Goal: Transaction & Acquisition: Purchase product/service

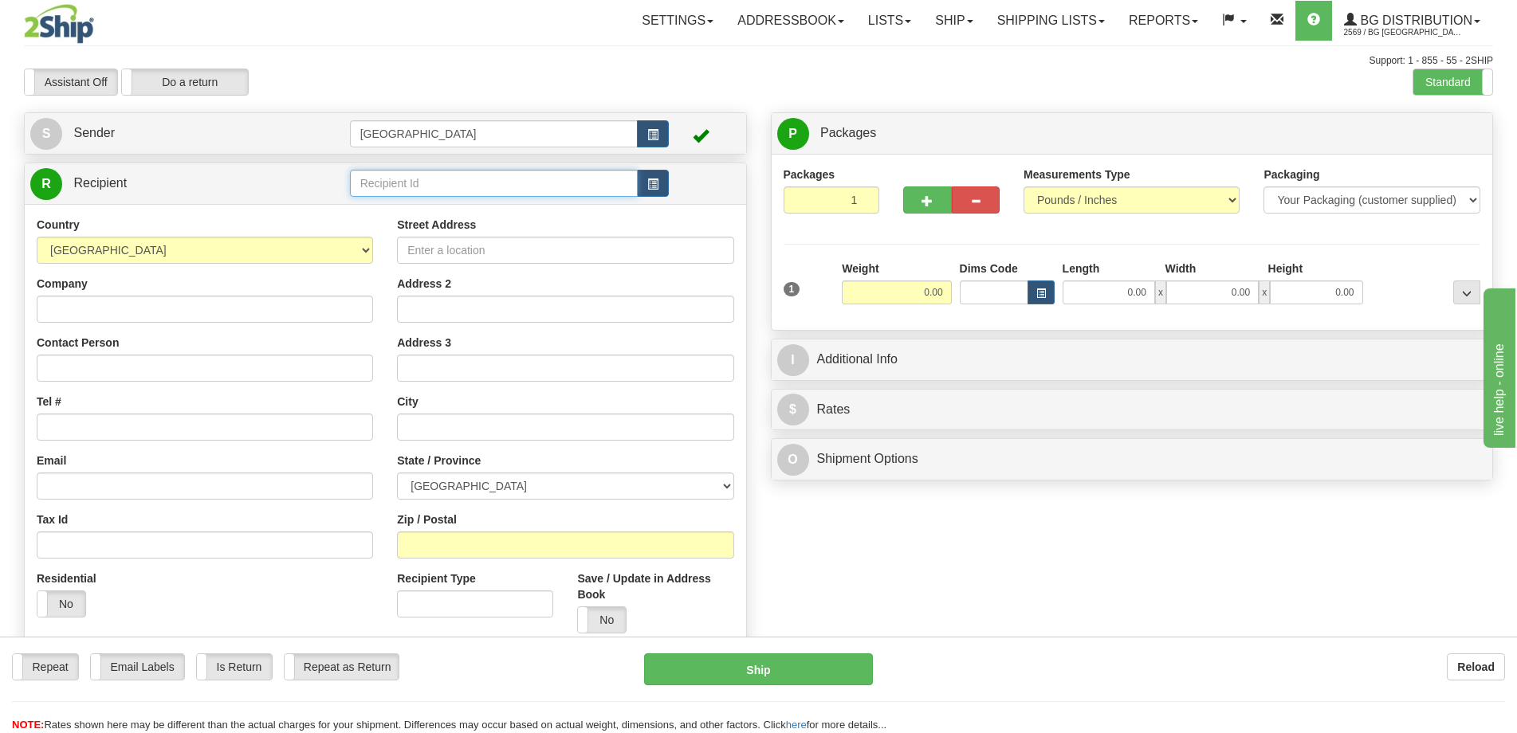
click at [436, 180] on input "text" at bounding box center [494, 183] width 289 height 27
click at [425, 210] on div "60531" at bounding box center [490, 208] width 273 height 18
type input "60531"
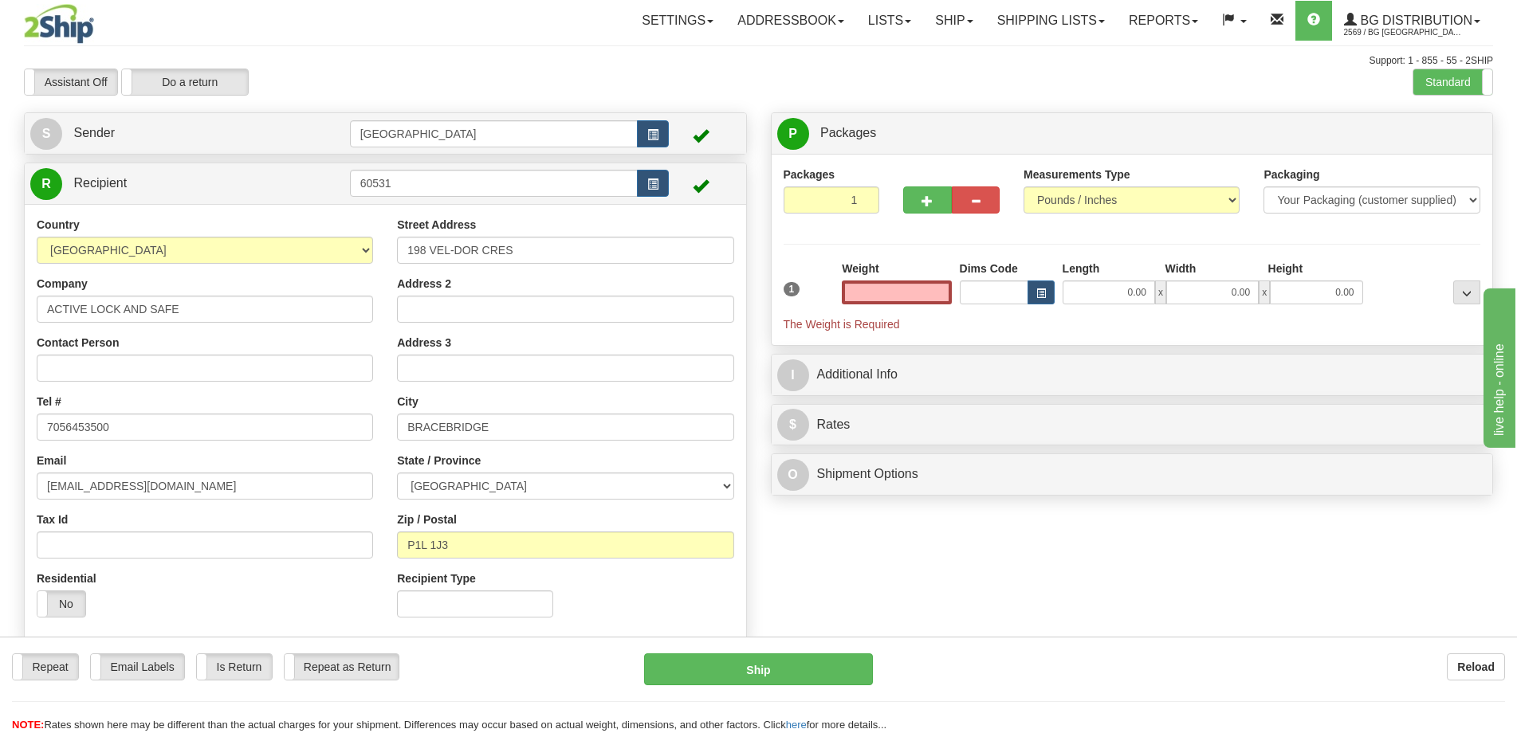
type input "0.00"
click at [932, 281] on input "0.00" at bounding box center [896, 293] width 109 height 24
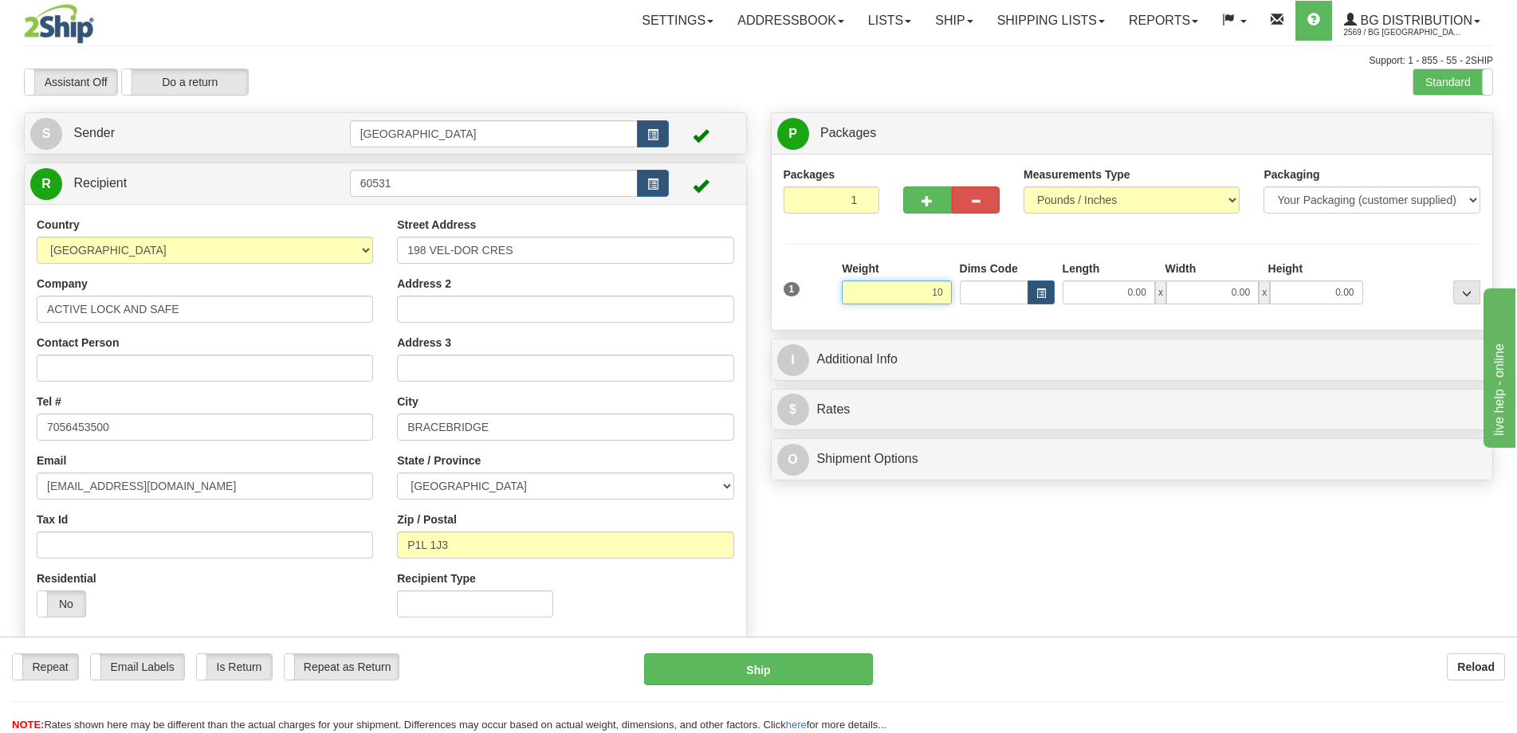
type input "10.00"
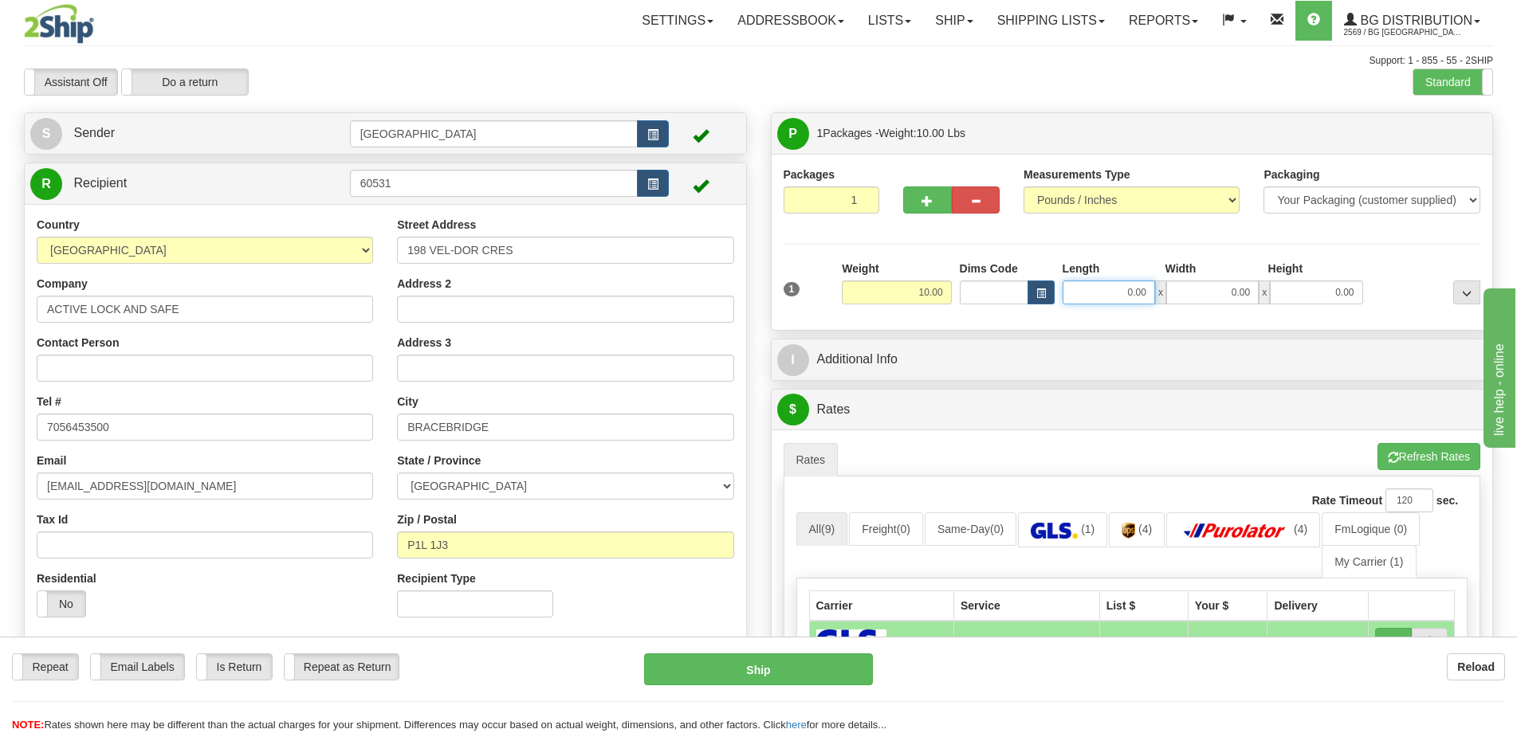
click at [1088, 298] on input "0.00" at bounding box center [1109, 293] width 92 height 24
type input "11.00"
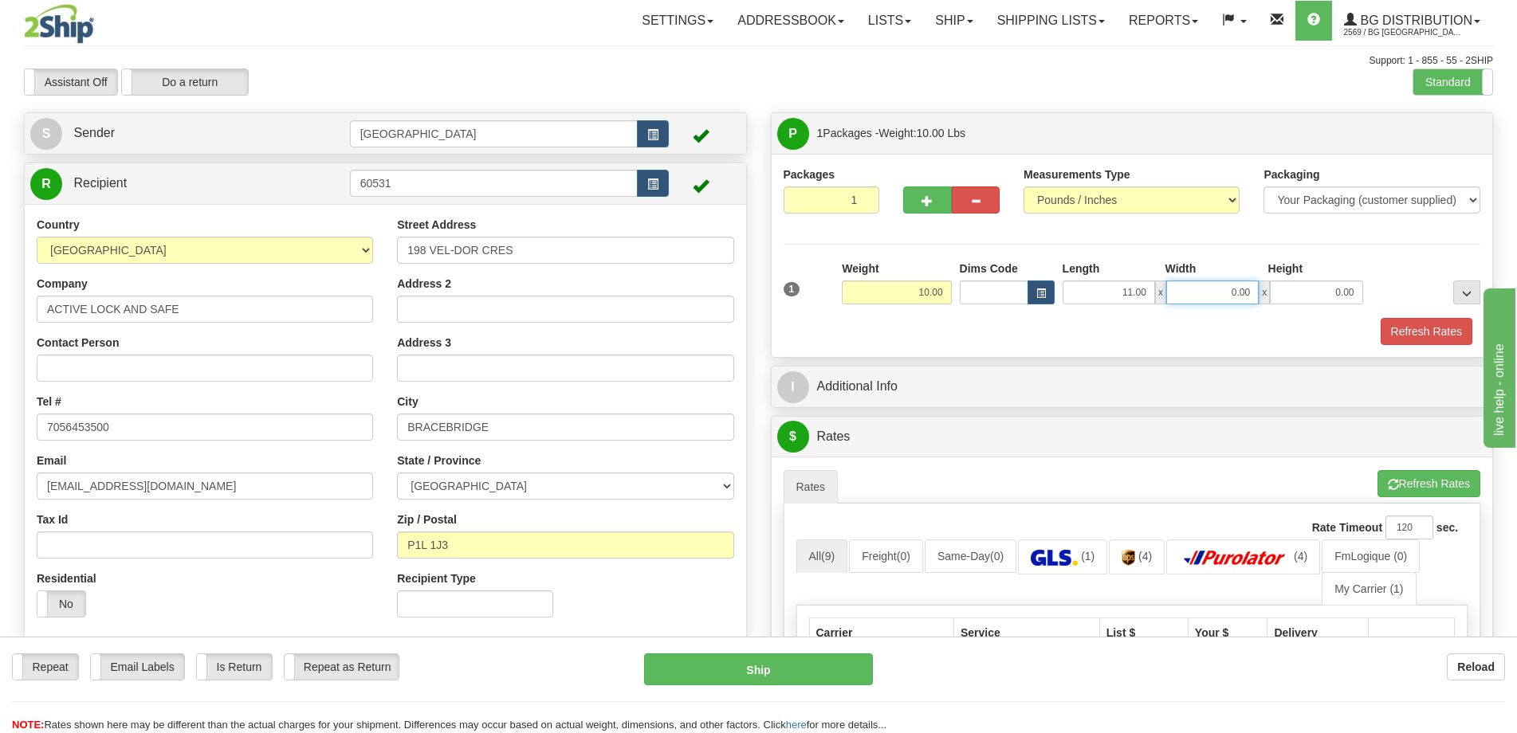
click at [1235, 289] on input "0.00" at bounding box center [1212, 293] width 92 height 24
type input "8.00"
click at [1296, 293] on input "0.00" at bounding box center [1316, 293] width 92 height 24
type input "11.00"
click at [1404, 337] on button "Refresh Rates" at bounding box center [1427, 331] width 92 height 27
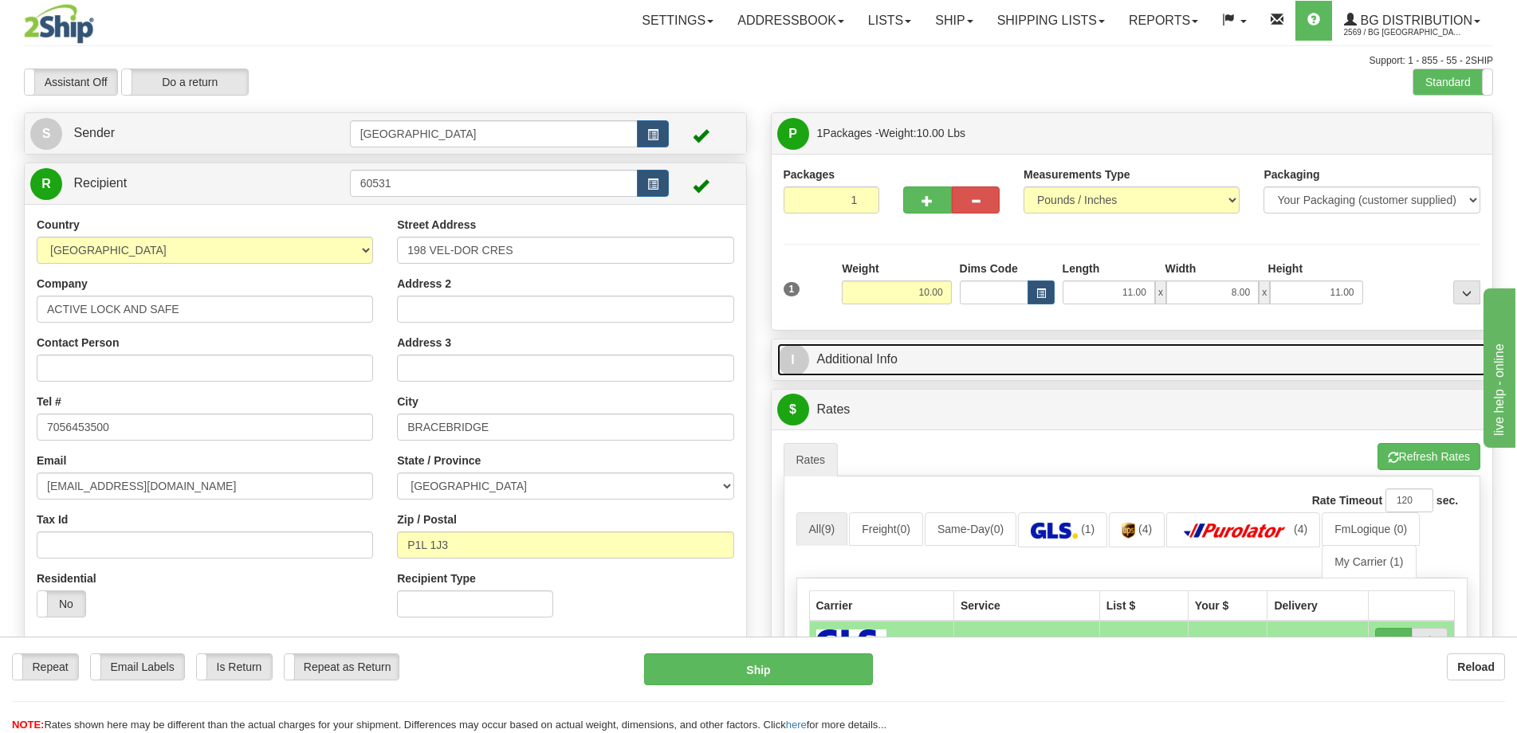
click at [850, 357] on link "I Additional Info" at bounding box center [1132, 360] width 710 height 33
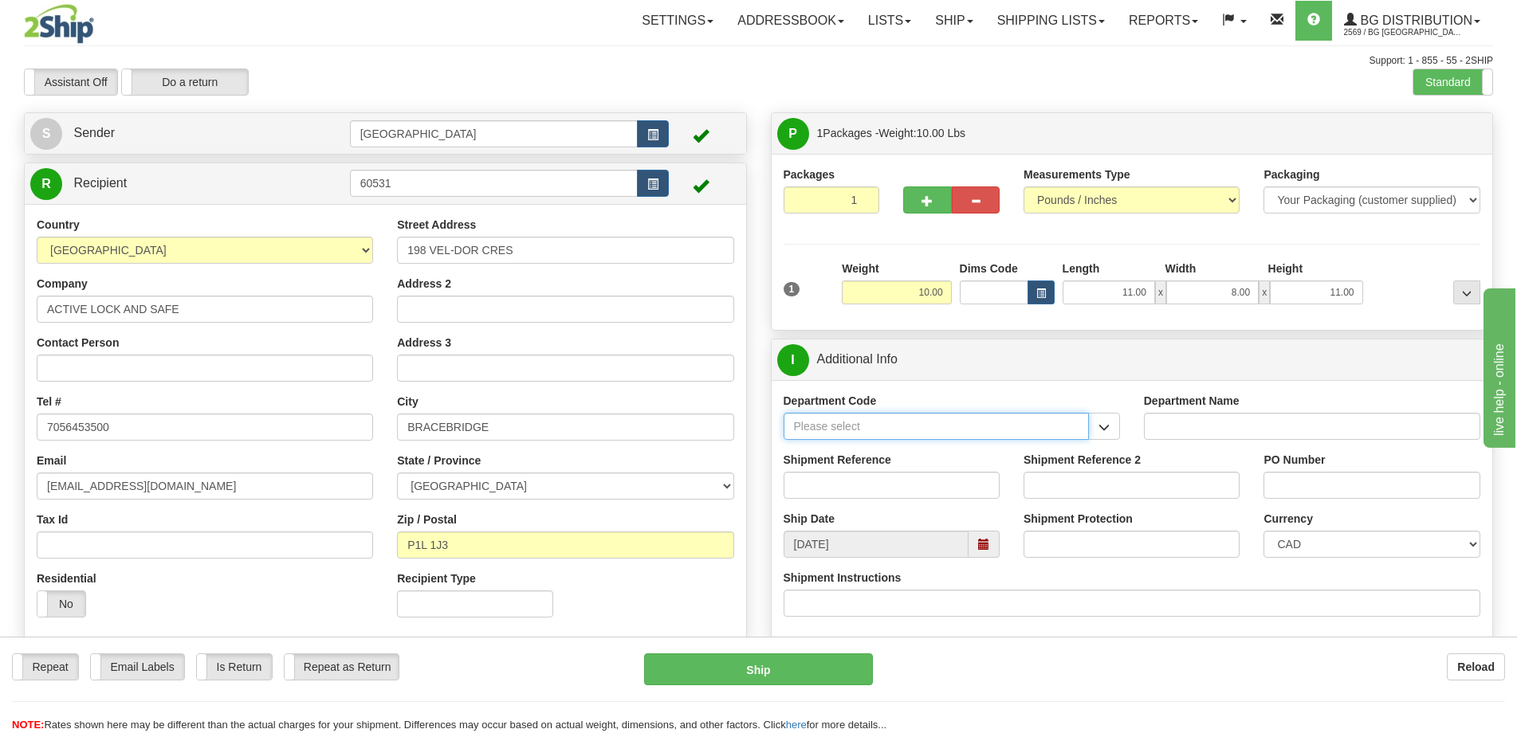
click at [1018, 428] on input "Department Code" at bounding box center [936, 426] width 305 height 27
click at [1099, 428] on span "button" at bounding box center [1104, 428] width 11 height 10
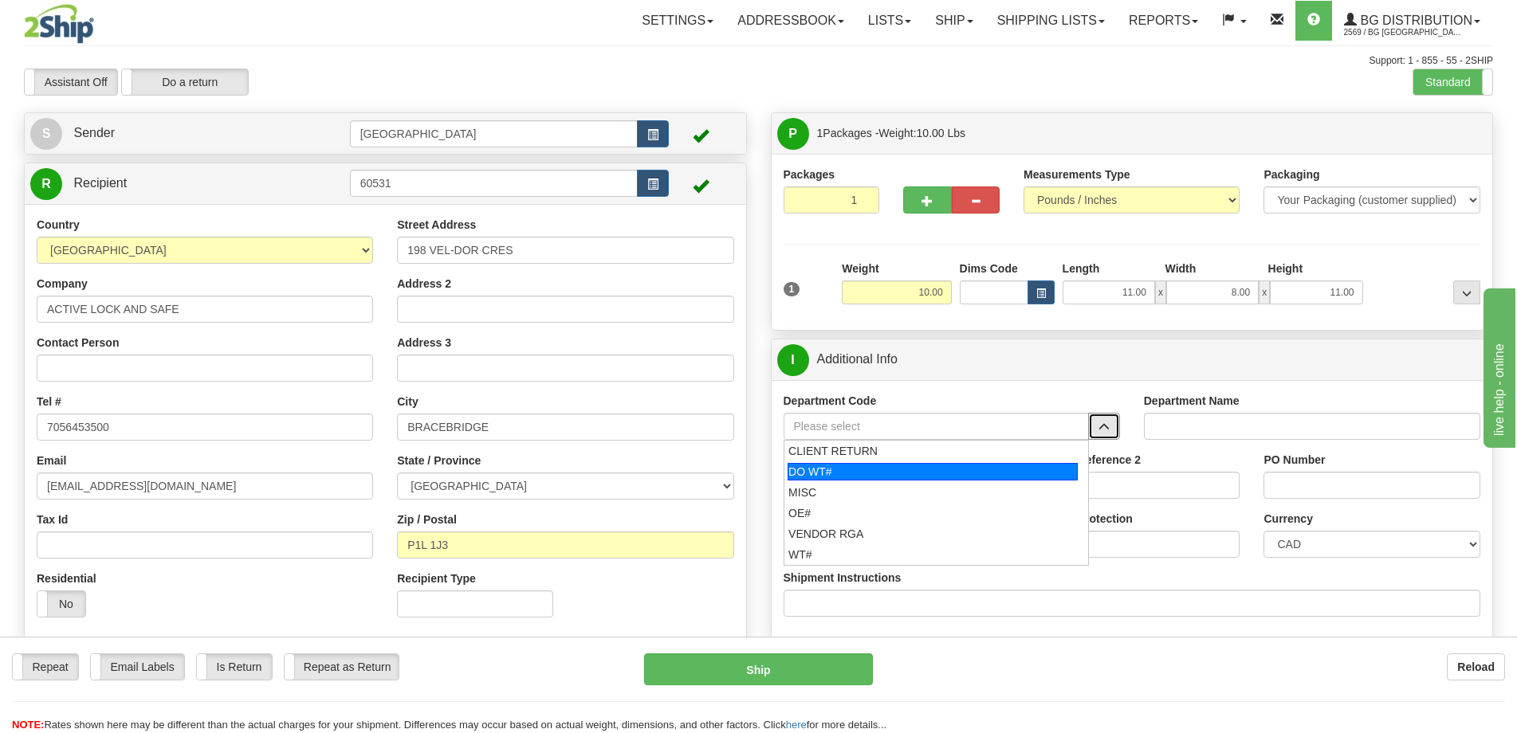
click at [858, 469] on div "DO WT#" at bounding box center [933, 472] width 290 height 18
type input "DO WT#"
type input "DIRECT ORDERS"
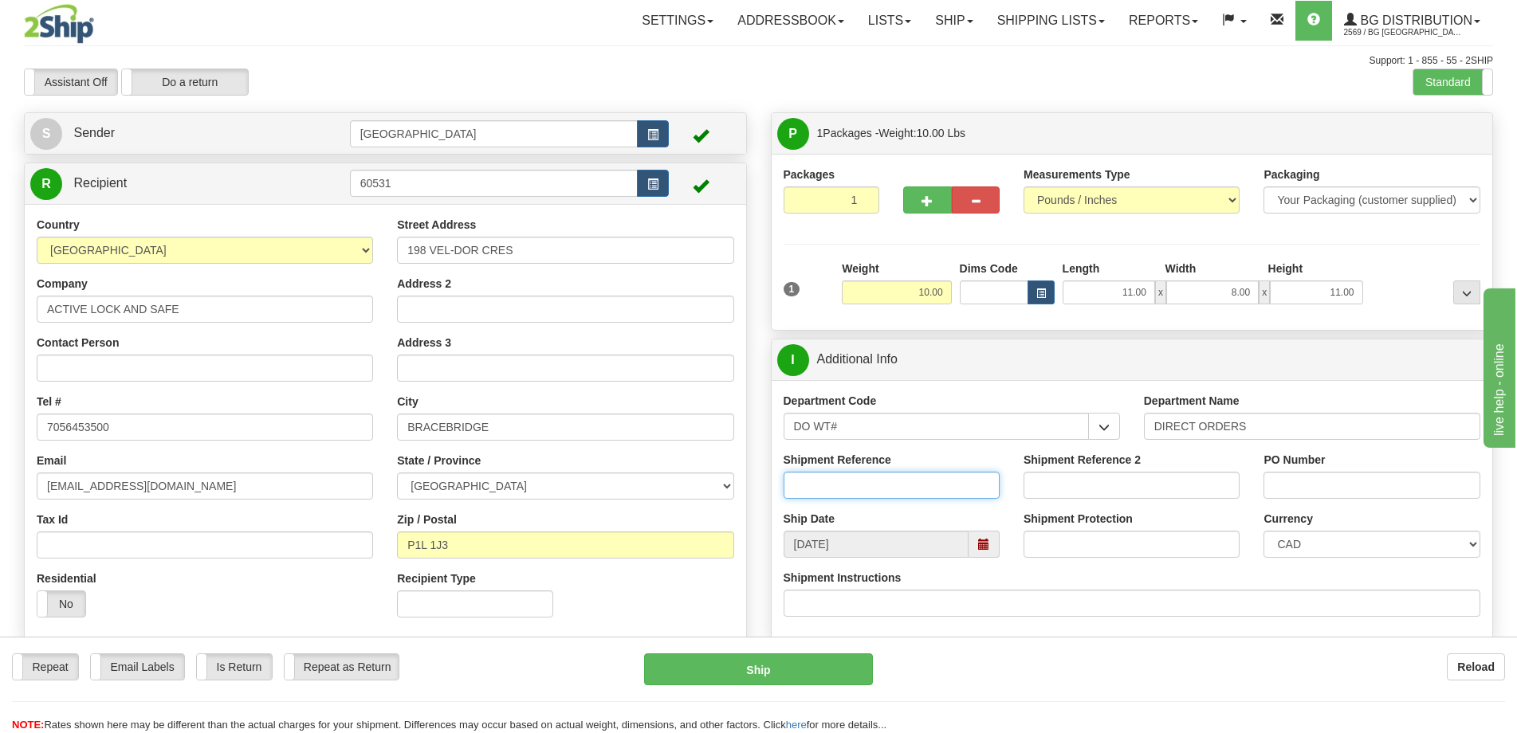
click at [936, 486] on input "Shipment Reference" at bounding box center [892, 485] width 216 height 27
type input "167141-00"
click at [1345, 489] on input "PO Number" at bounding box center [1372, 485] width 216 height 27
type input "."
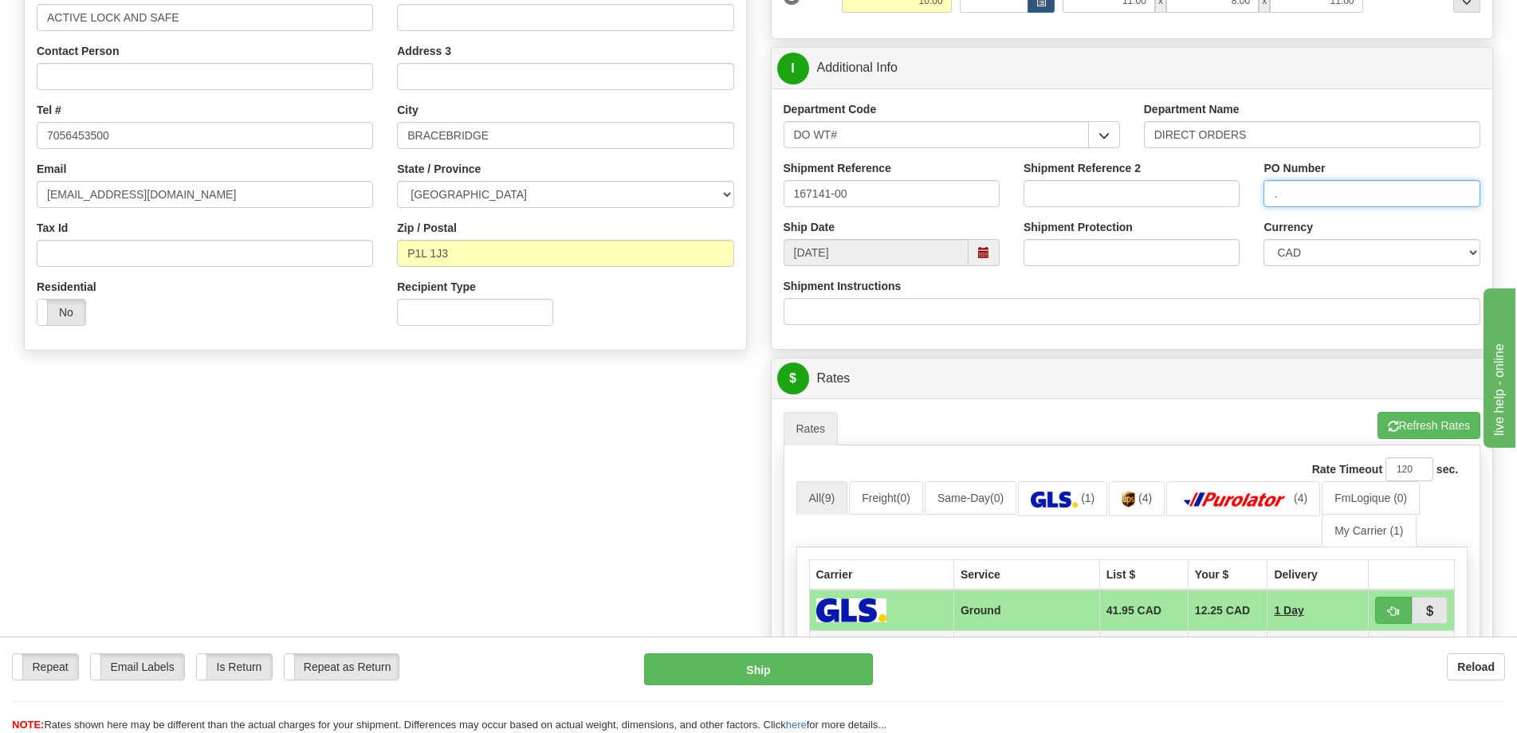
scroll to position [558, 0]
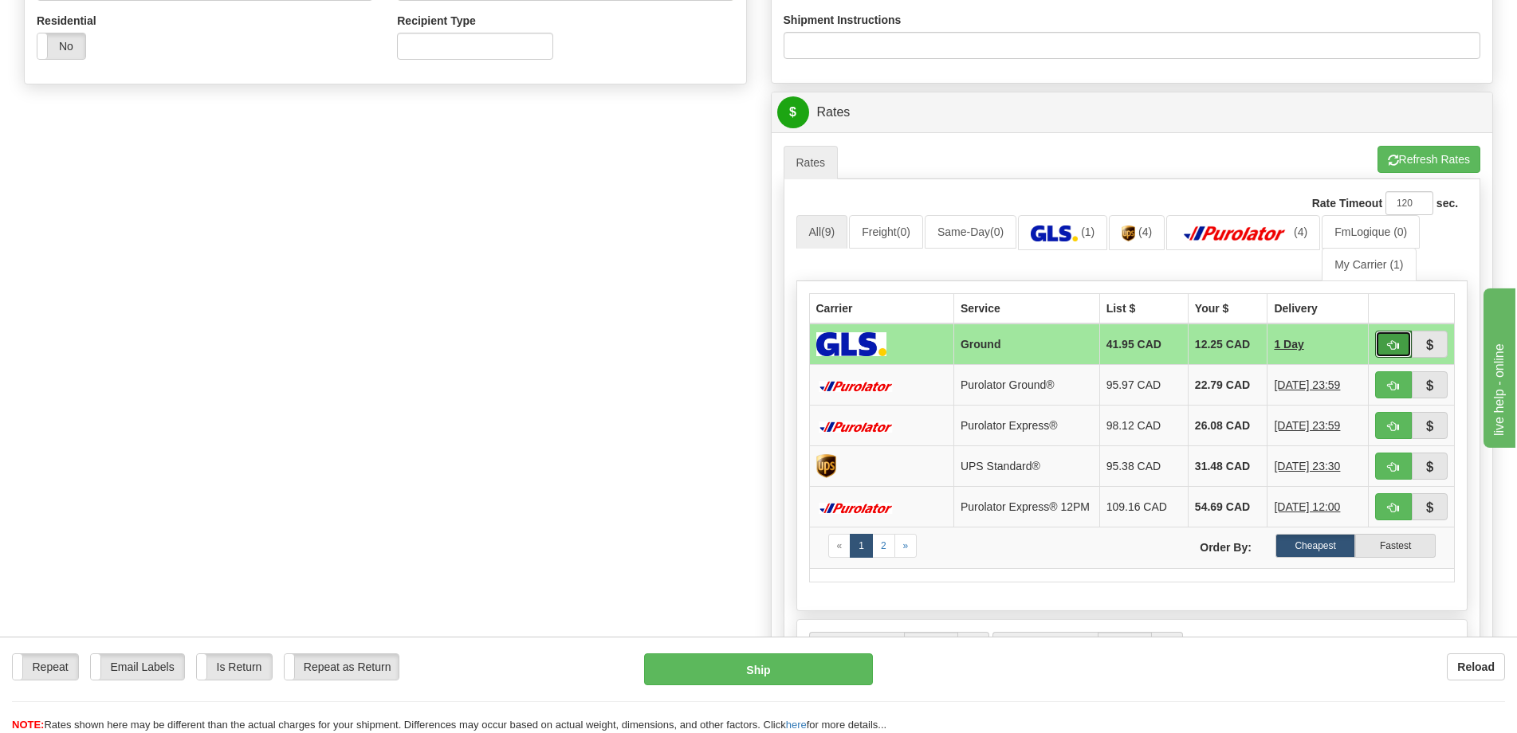
drag, startPoint x: 1387, startPoint y: 344, endPoint x: 1250, endPoint y: 373, distance: 140.3
click at [1388, 344] on span "button" at bounding box center [1393, 345] width 11 height 10
type input "1"
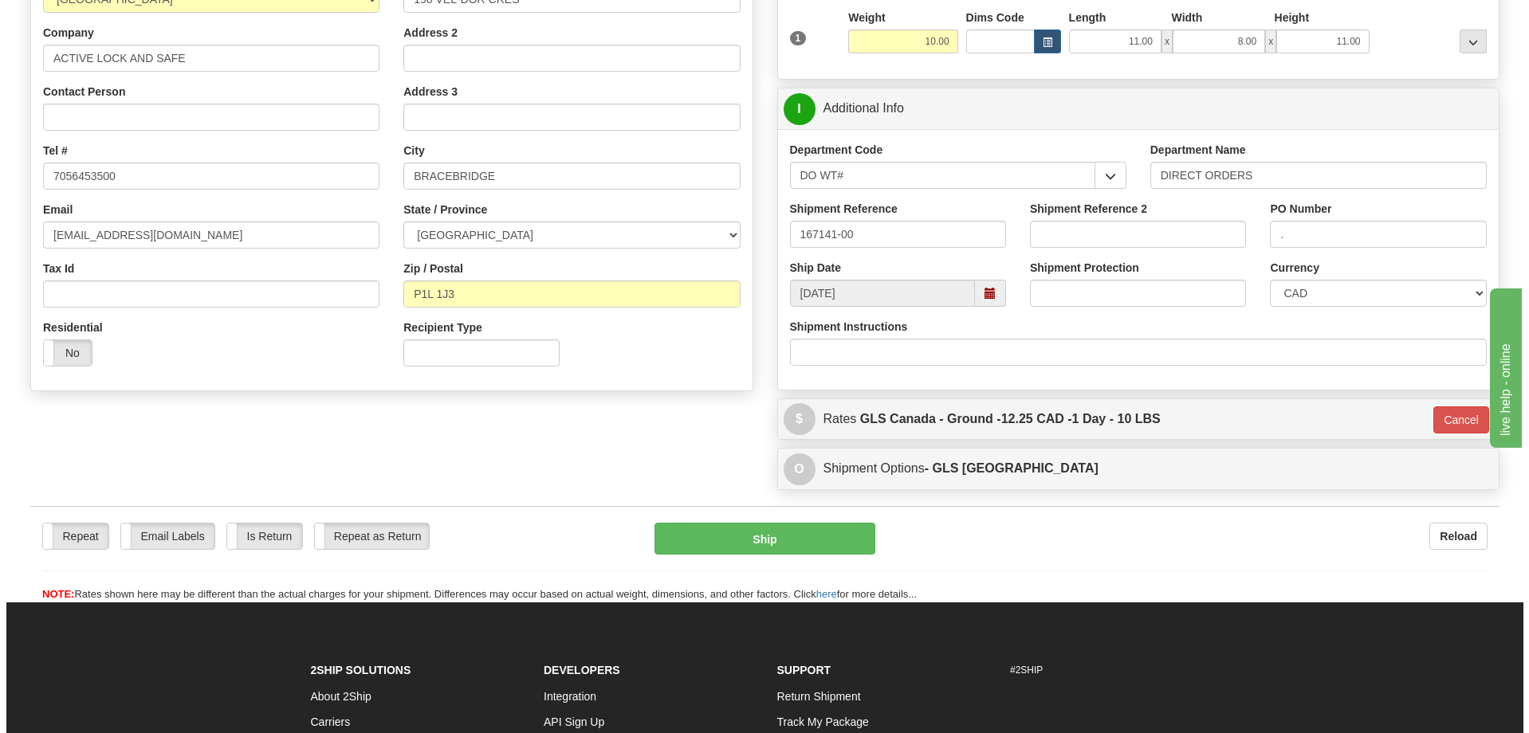
scroll to position [451, 0]
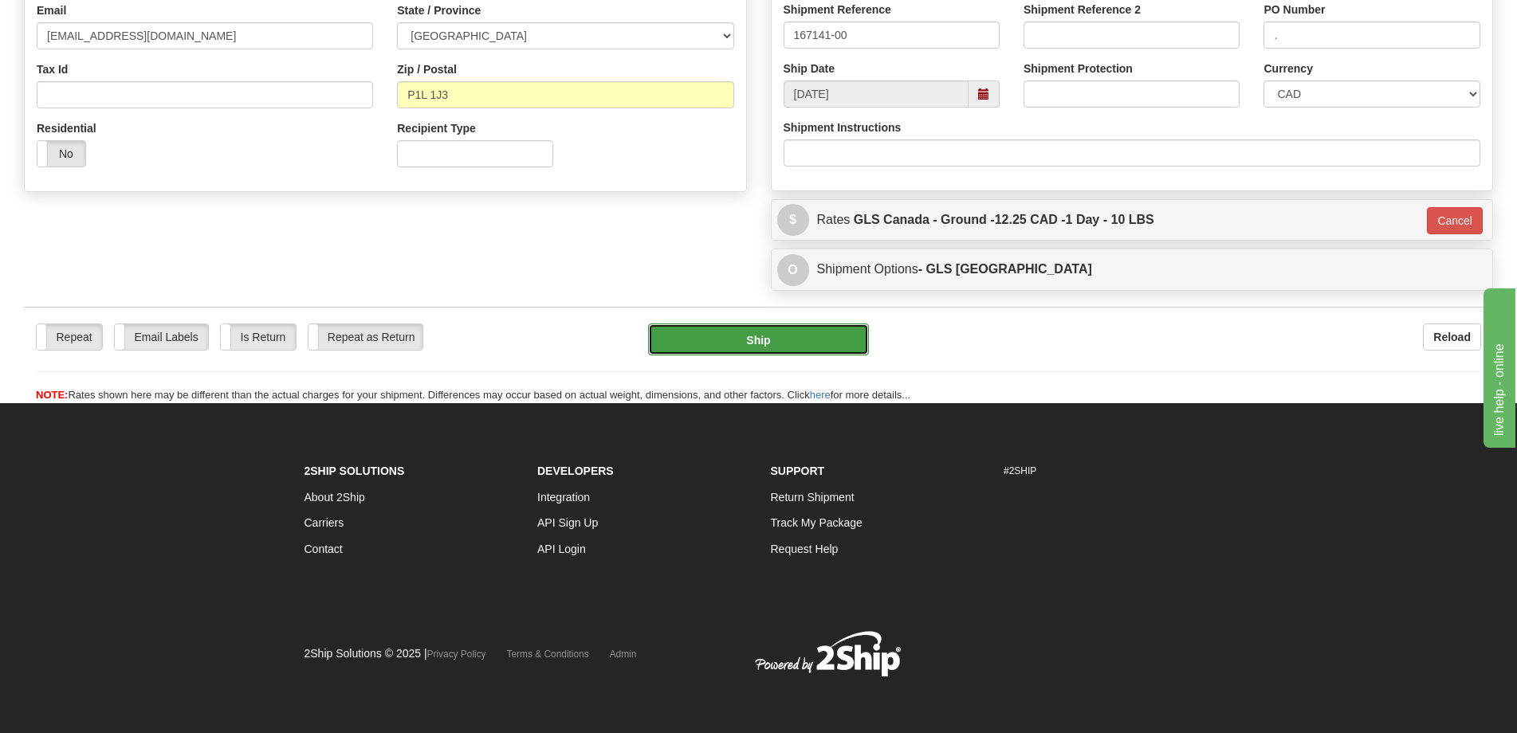
click at [753, 343] on button "Ship" at bounding box center [758, 340] width 221 height 32
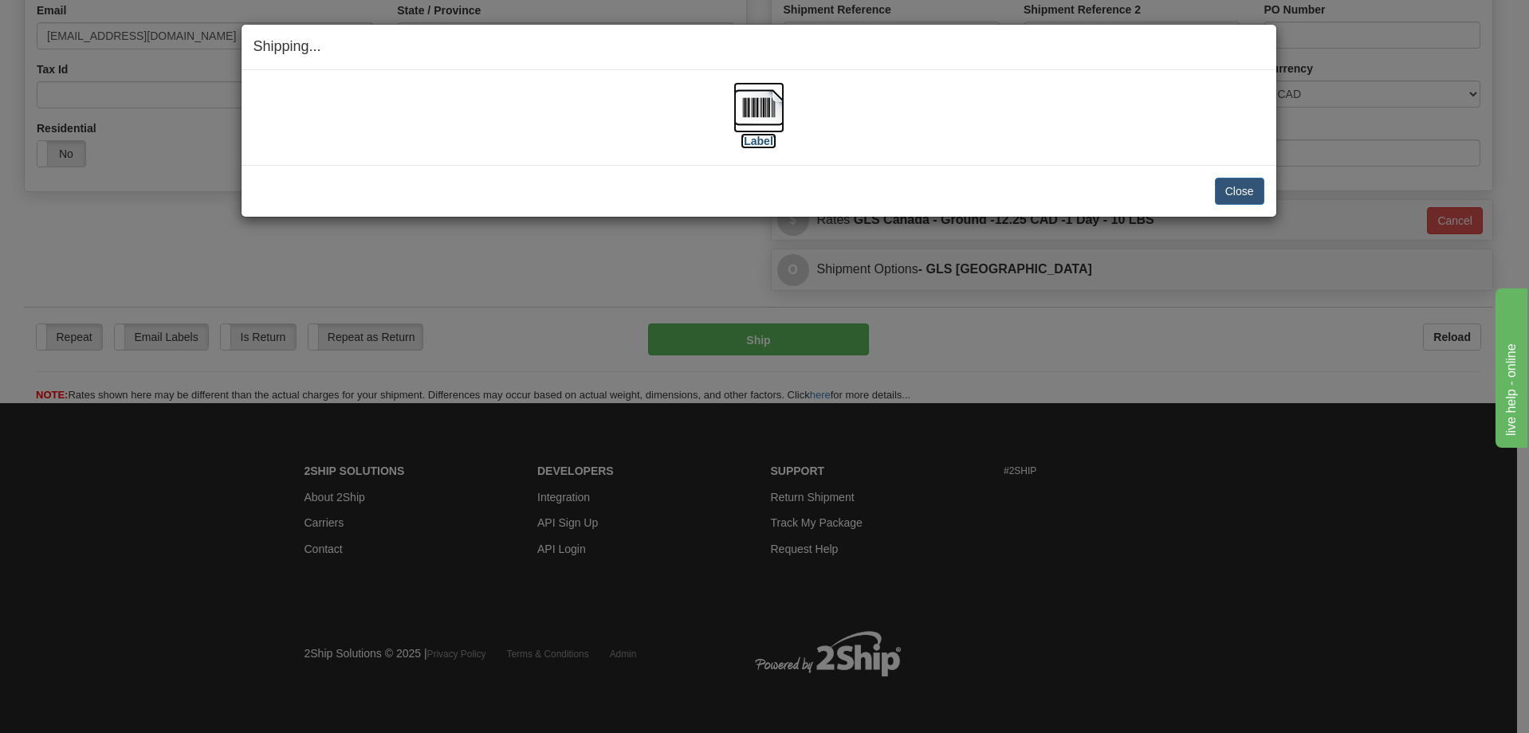
click at [752, 140] on label "[Label]" at bounding box center [759, 141] width 37 height 16
